Goal: Transaction & Acquisition: Register for event/course

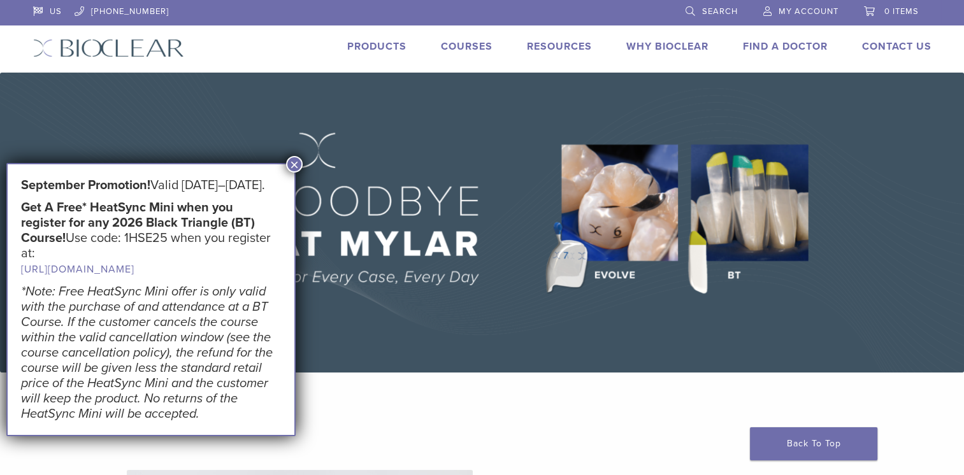
click at [296, 169] on button "×" at bounding box center [294, 164] width 17 height 17
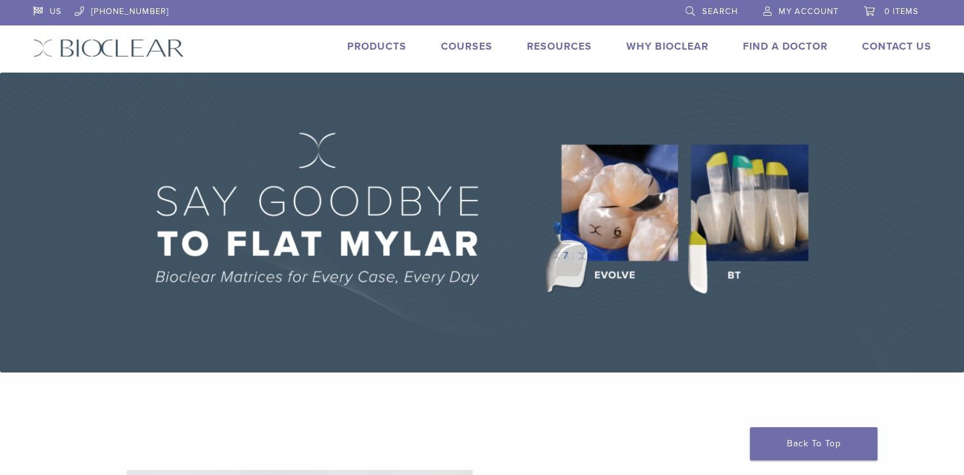
click at [479, 49] on link "Courses" at bounding box center [467, 46] width 52 height 13
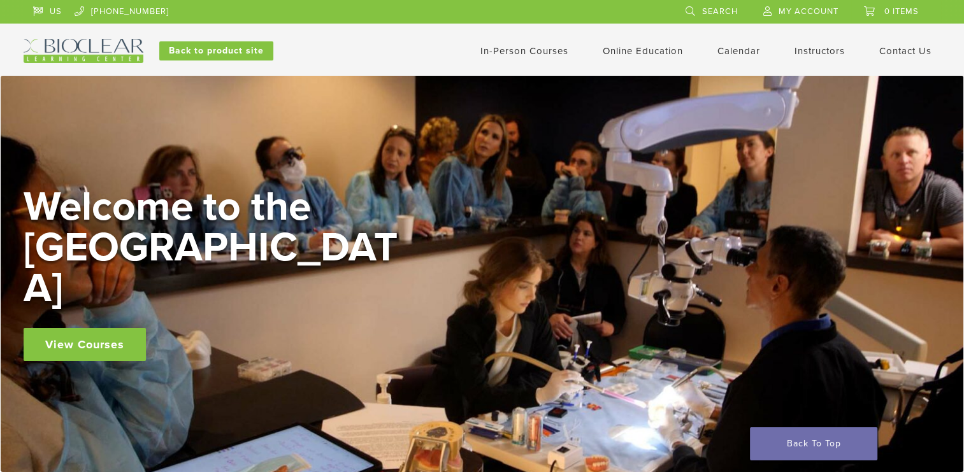
click at [542, 52] on link "In-Person Courses" at bounding box center [524, 50] width 88 height 11
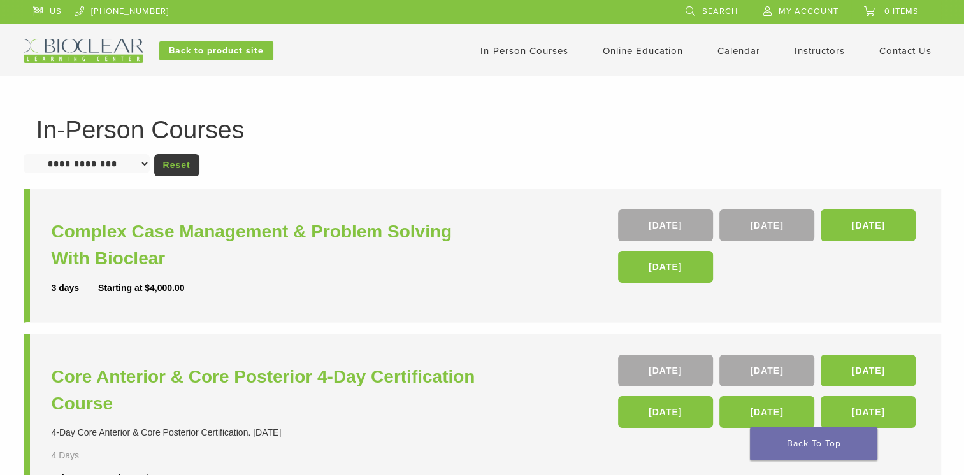
scroll to position [24, 0]
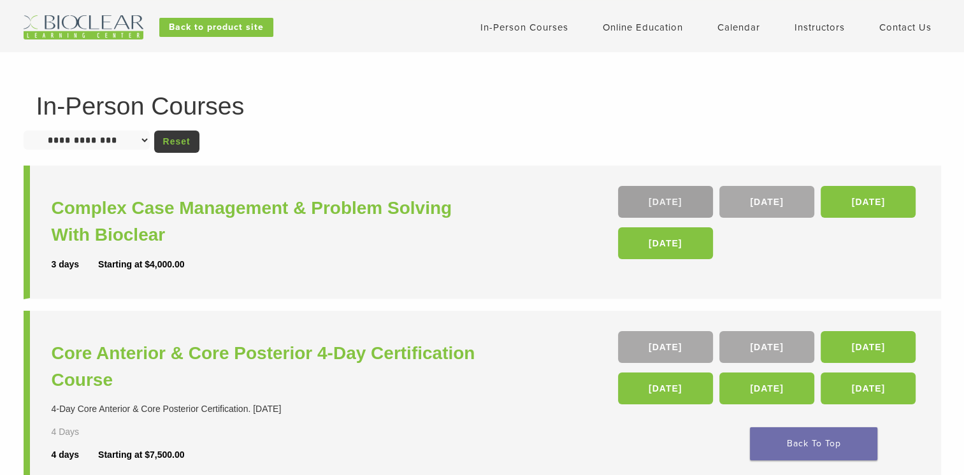
click at [675, 203] on link "16 Oct" at bounding box center [665, 202] width 95 height 32
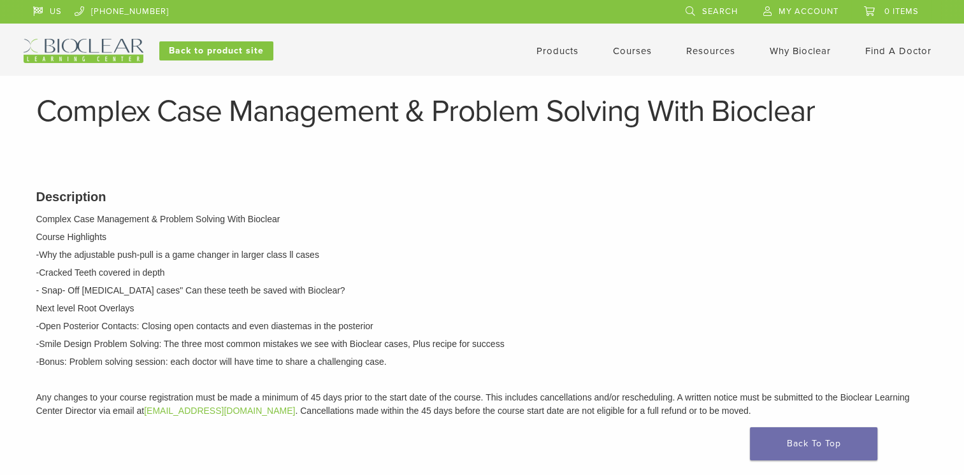
click at [630, 58] on li "Courses" at bounding box center [632, 50] width 39 height 15
click at [632, 50] on link "Courses" at bounding box center [632, 50] width 39 height 11
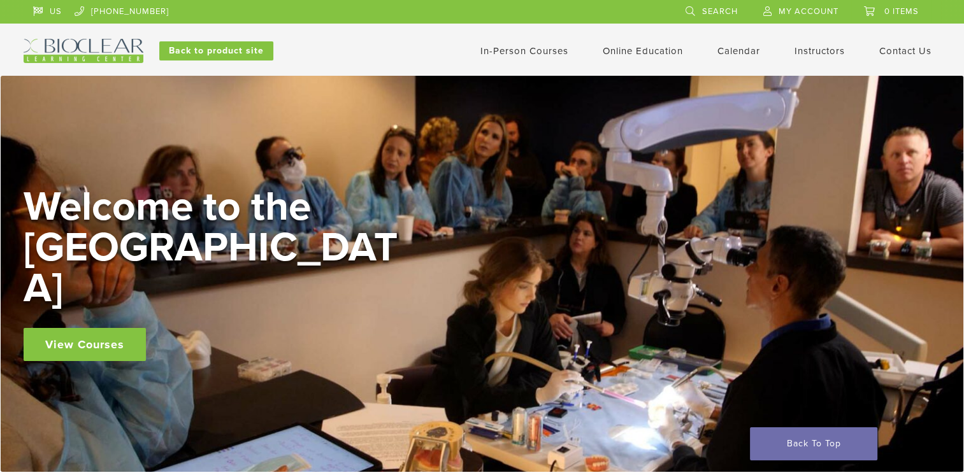
click at [524, 53] on link "In-Person Courses" at bounding box center [524, 50] width 88 height 11
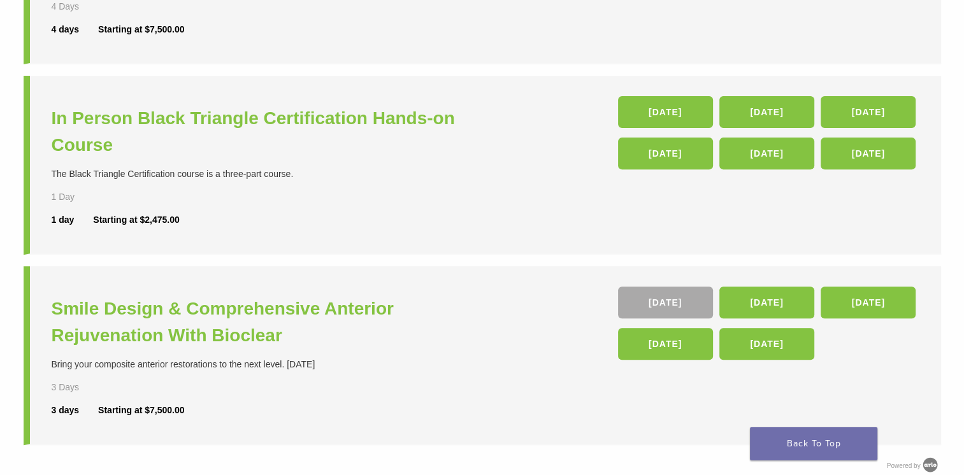
scroll to position [446, 0]
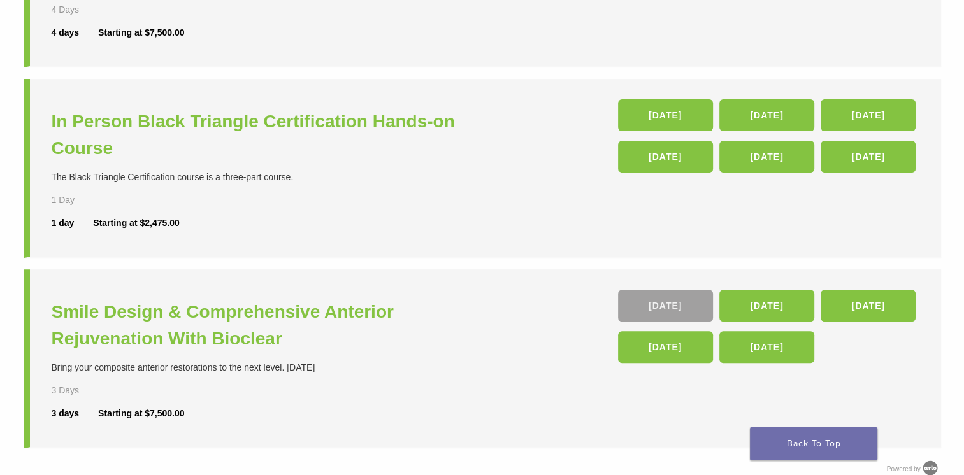
click at [685, 305] on link "04 Dec" at bounding box center [665, 306] width 95 height 32
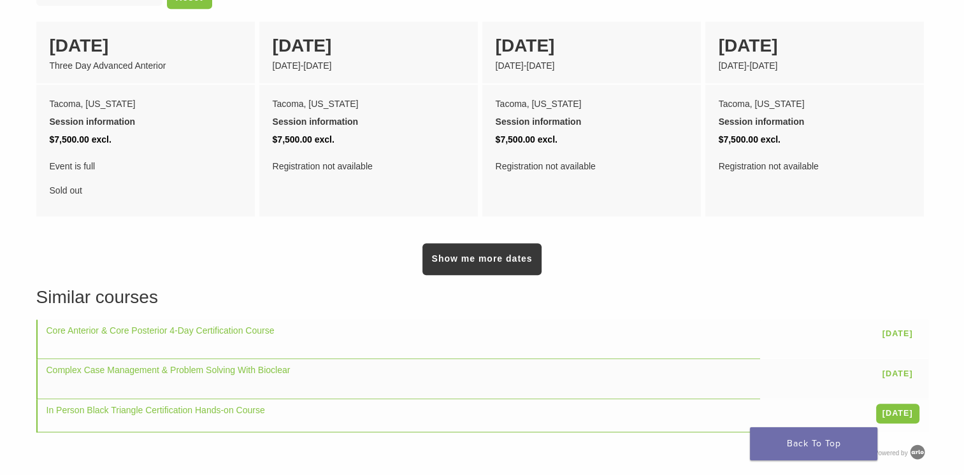
scroll to position [787, 0]
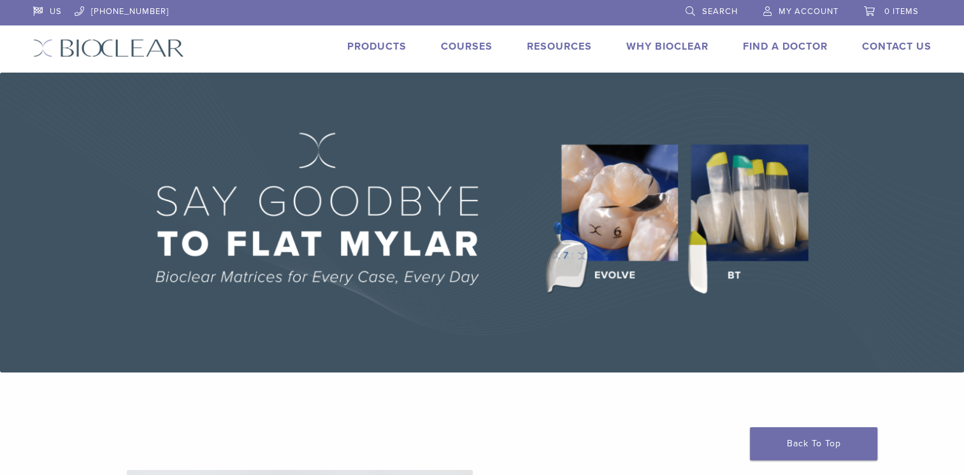
click at [477, 49] on link "Courses" at bounding box center [467, 46] width 52 height 13
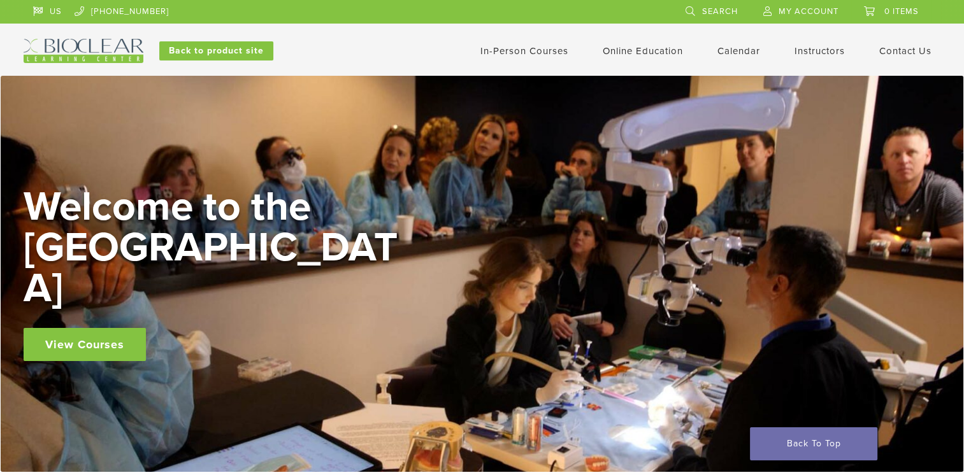
click at [533, 57] on li "In-Person Courses" at bounding box center [524, 50] width 88 height 15
click at [535, 52] on link "In-Person Courses" at bounding box center [524, 50] width 88 height 11
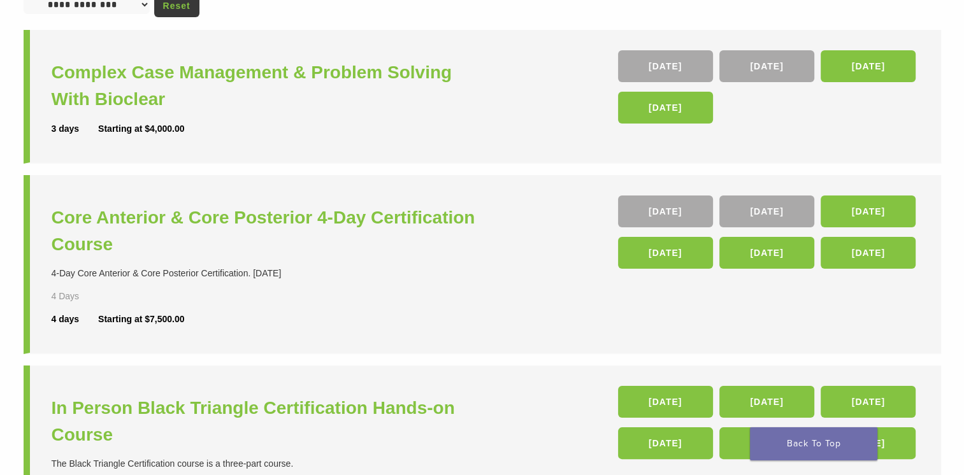
scroll to position [168, 0]
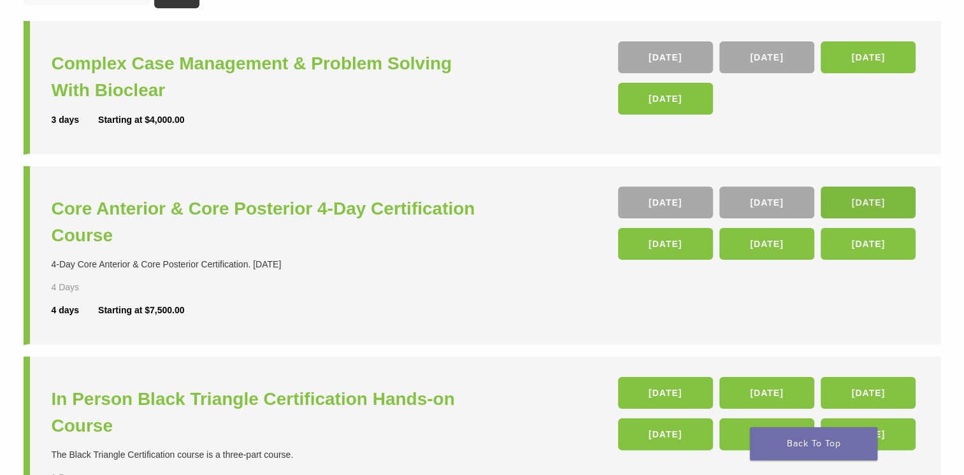
click at [865, 197] on link "[DATE]" at bounding box center [868, 203] width 95 height 32
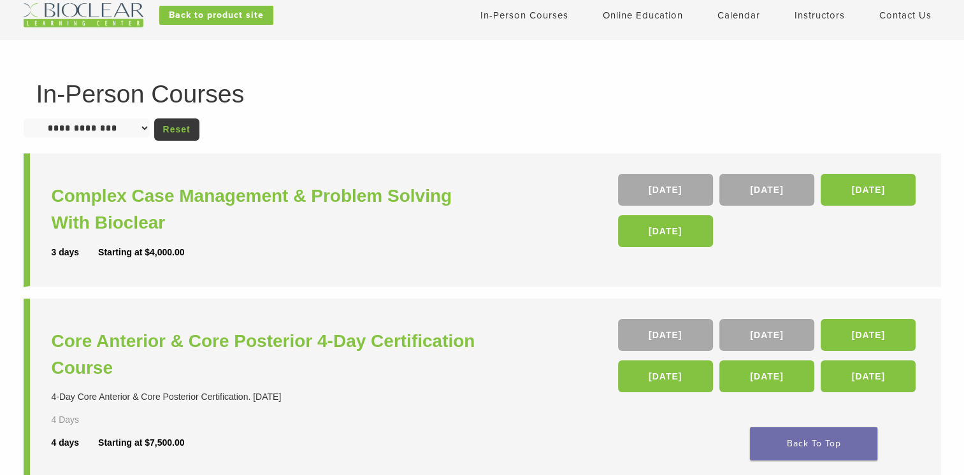
scroll to position [34, 0]
